Goal: Task Accomplishment & Management: Manage account settings

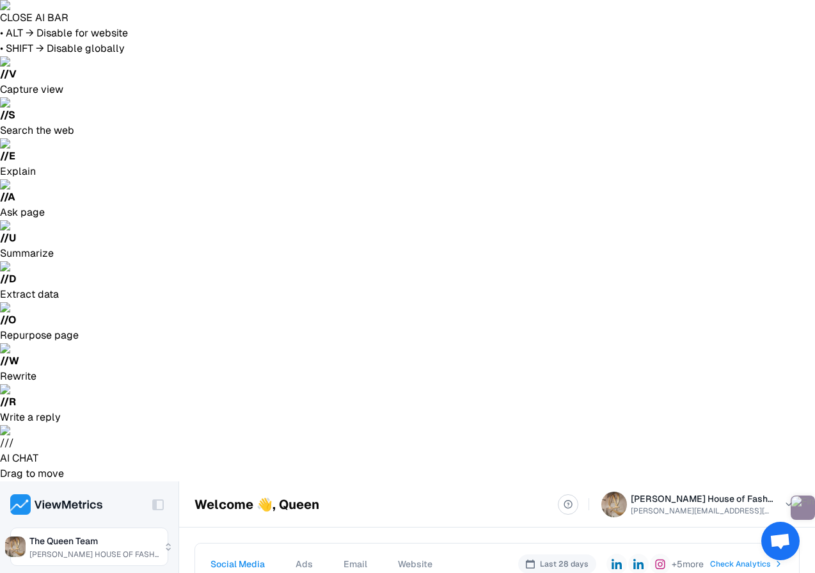
click at [742, 556] on link "Check Analytics Analytics" at bounding box center [747, 563] width 74 height 15
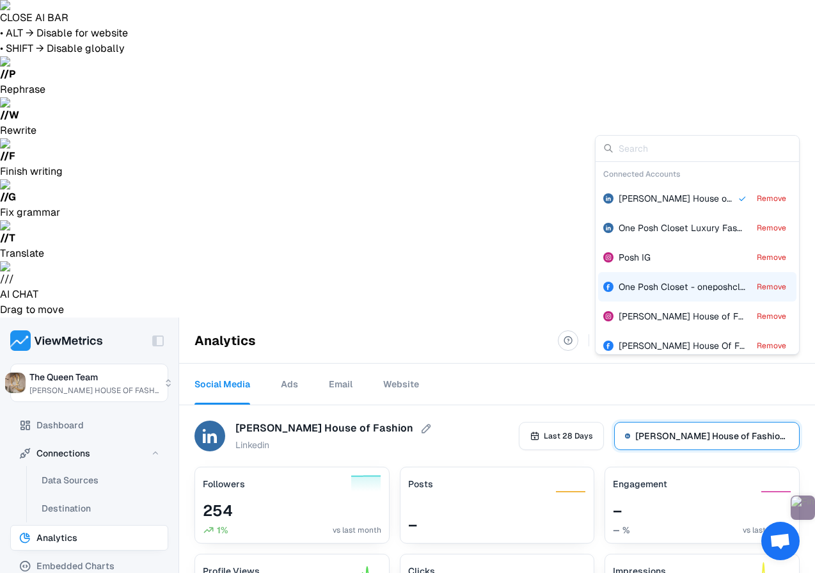
scroll to position [122, 0]
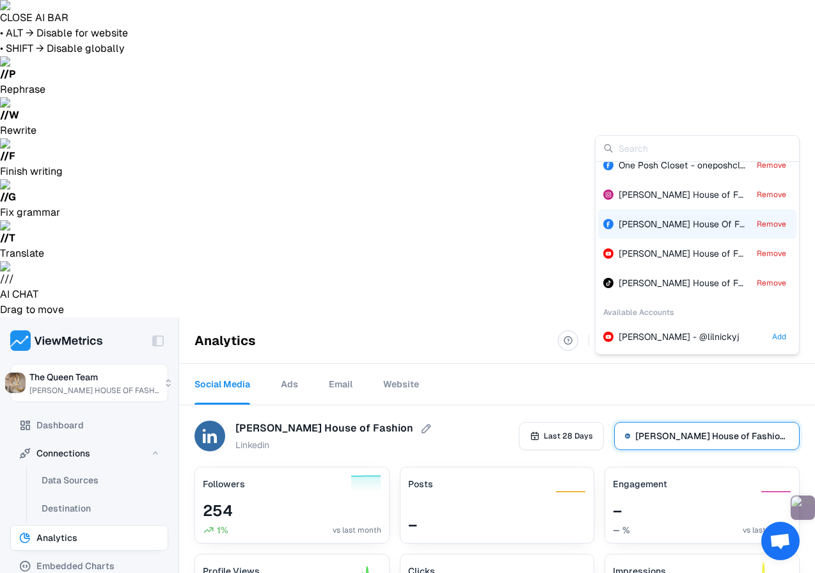
click at [651, 231] on div "Queen Anna House Of Fashion - queenannaliving Remove" at bounding box center [697, 223] width 198 height 29
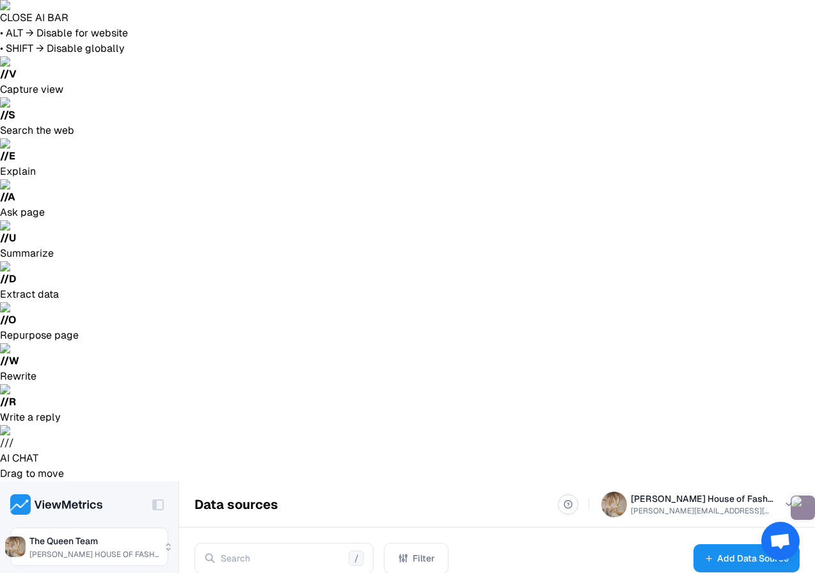
scroll to position [13, 0]
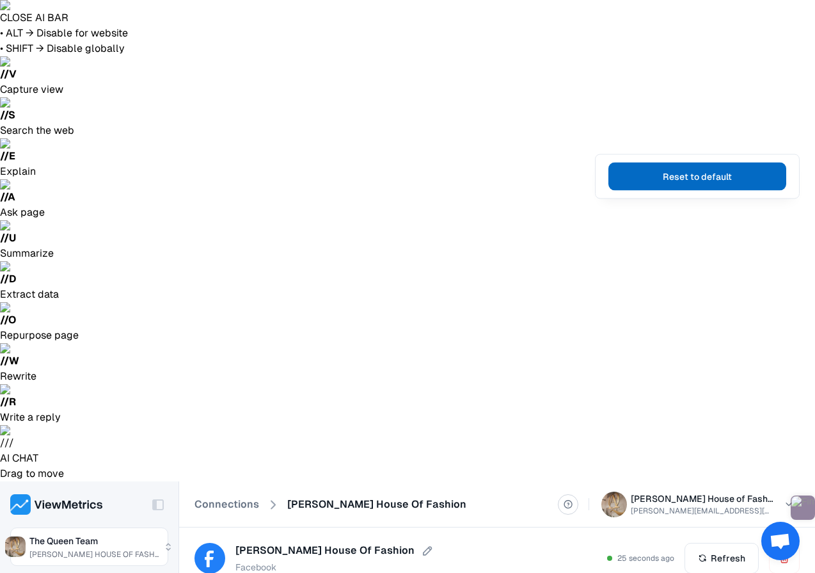
click at [681, 178] on button "Reset to default" at bounding box center [697, 176] width 178 height 28
click at [673, 175] on button "Reset to default" at bounding box center [697, 176] width 178 height 28
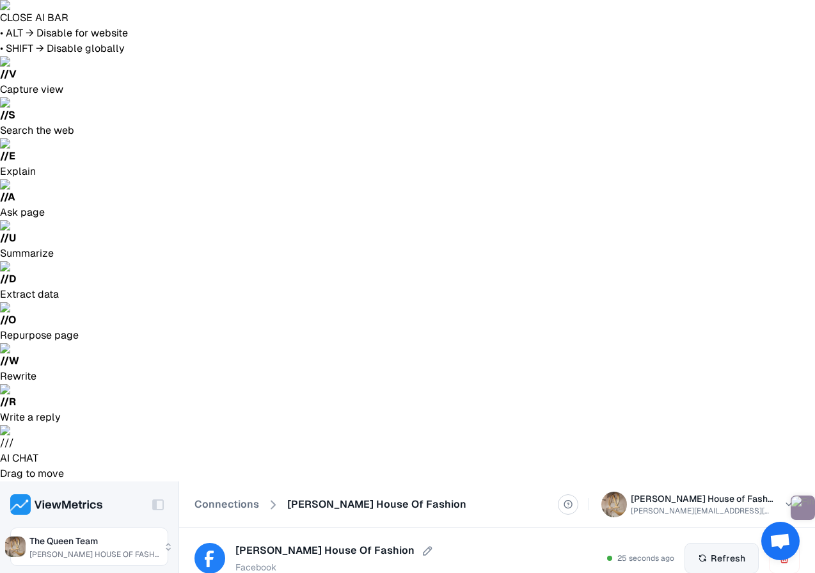
click at [723, 549] on span "Refresh" at bounding box center [728, 558] width 35 height 18
click at [725, 543] on div "33 seconds ago Refresh" at bounding box center [704, 558] width 192 height 31
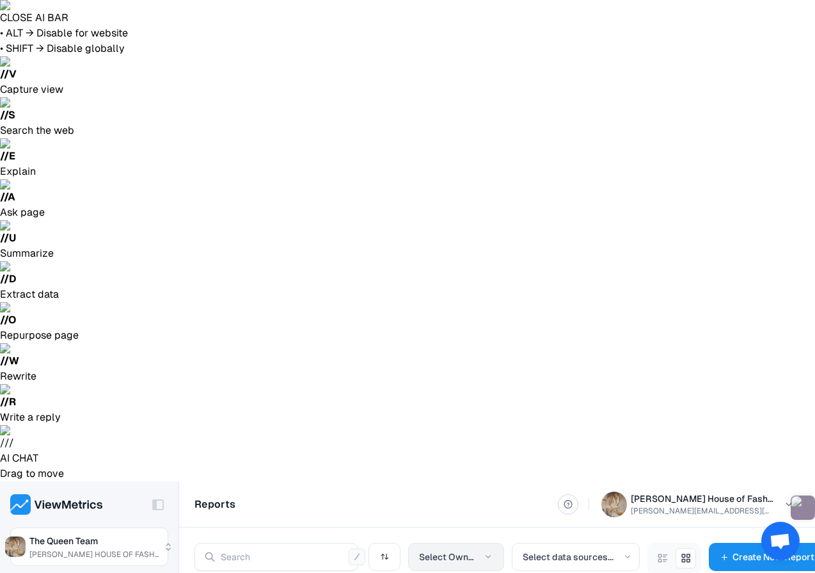
click at [456, 549] on span "Select Owner" at bounding box center [446, 556] width 55 height 15
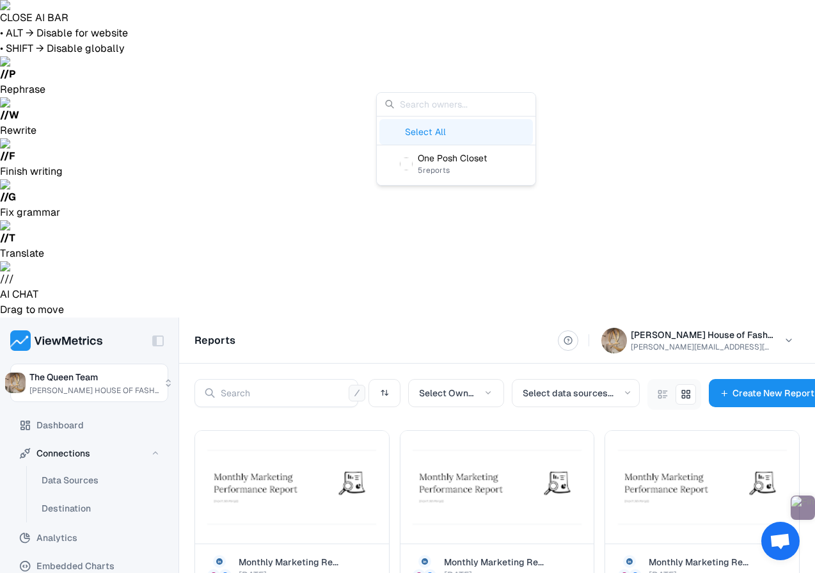
click at [682, 379] on div at bounding box center [674, 394] width 54 height 31
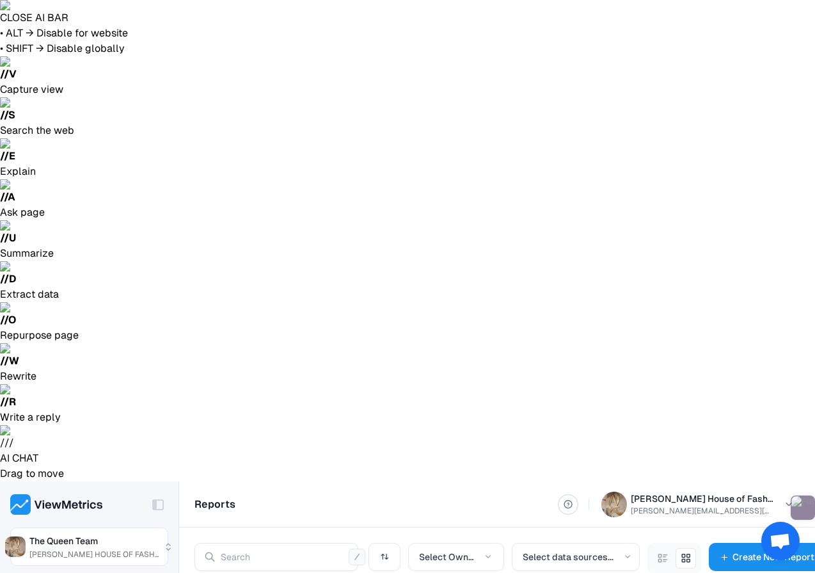
click at [681, 543] on div at bounding box center [674, 558] width 54 height 31
click at [646, 543] on div "Select Owner Select data sources... Create New Report" at bounding box center [596, 558] width 457 height 31
click at [665, 548] on icon at bounding box center [663, 557] width 12 height 19
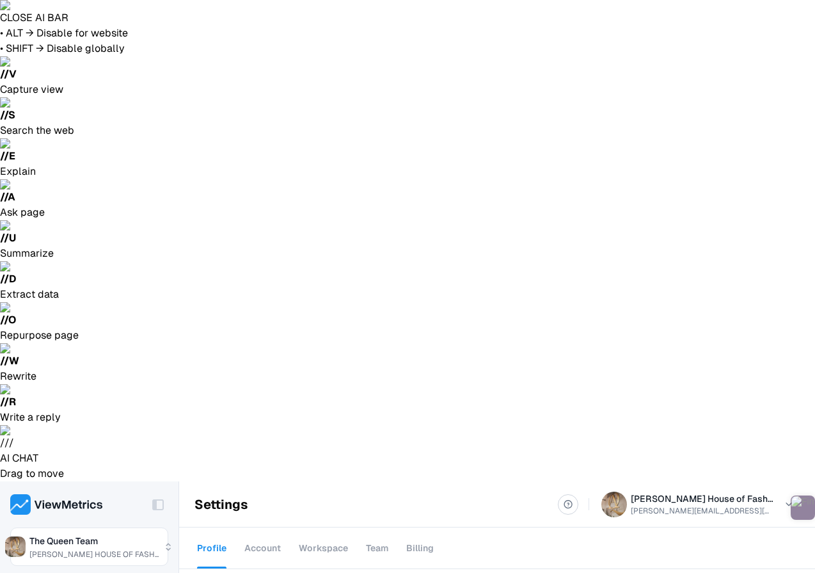
click at [374, 526] on div "Team" at bounding box center [377, 548] width 22 height 44
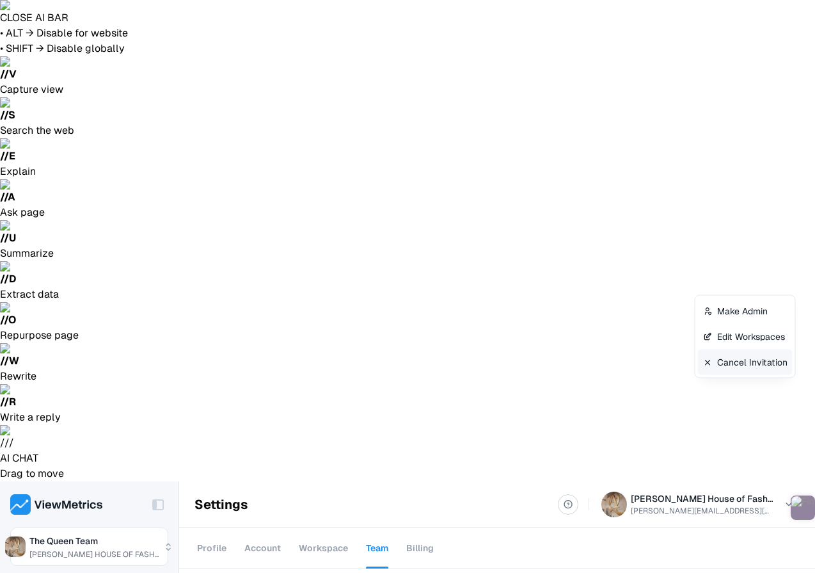
click at [773, 365] on div "Cancel Invitation" at bounding box center [745, 362] width 95 height 26
click at [329, 526] on div "Workspace" at bounding box center [323, 548] width 49 height 44
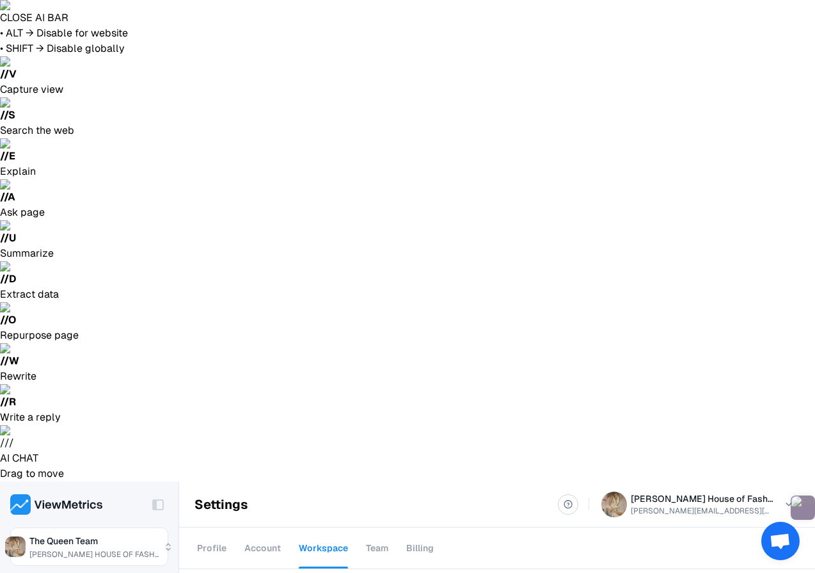
click at [249, 526] on div "Account" at bounding box center [262, 548] width 36 height 44
click at [207, 526] on div "Profile" at bounding box center [211, 548] width 29 height 44
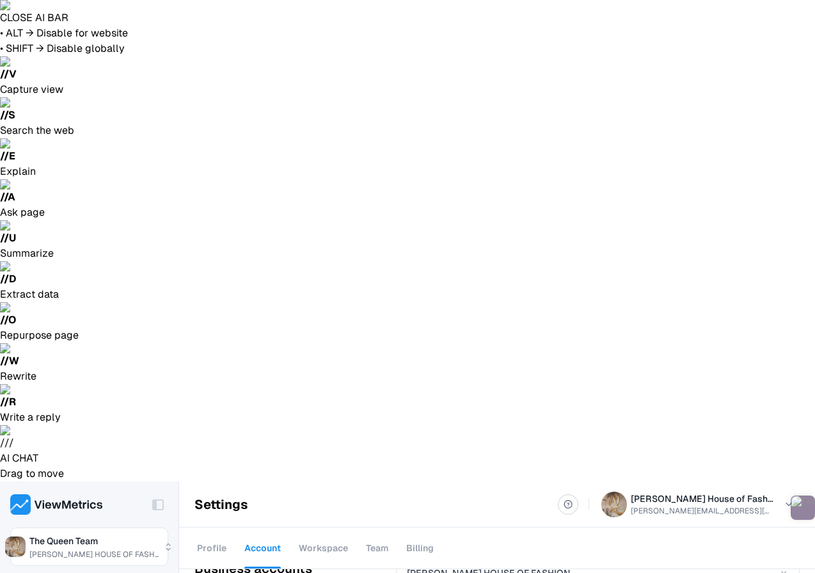
click at [375, 526] on div "Team" at bounding box center [377, 548] width 22 height 44
